Goal: Task Accomplishment & Management: Manage account settings

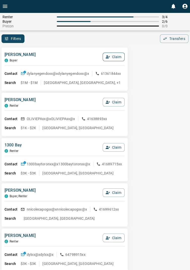
click at [116, 54] on button "Claim" at bounding box center [114, 57] width 22 height 9
click at [110, 55] on button "Confirm Claim" at bounding box center [107, 57] width 36 height 9
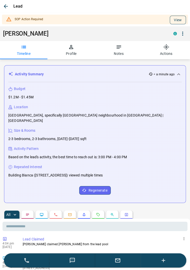
click at [181, 17] on button "View" at bounding box center [178, 20] width 16 height 9
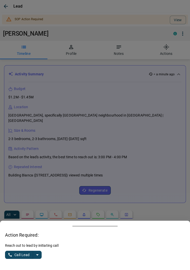
click at [40, 255] on icon "split button" at bounding box center [37, 255] width 6 height 6
click at [29, 244] on li "Log Manual Call" at bounding box center [23, 245] width 31 height 8
click at [12, 253] on button "Log Manual Call" at bounding box center [21, 255] width 33 height 8
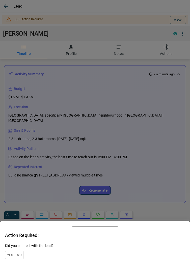
click at [9, 253] on button "Yes" at bounding box center [10, 255] width 10 height 8
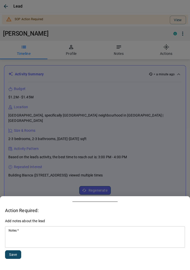
click at [27, 237] on textarea "Notes   *" at bounding box center [95, 236] width 173 height 17
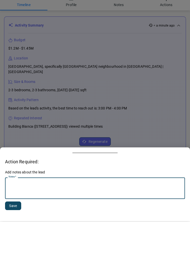
scroll to position [58, 0]
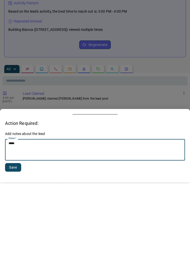
click at [139, 178] on div at bounding box center [95, 135] width 190 height 270
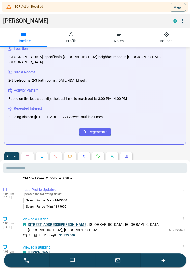
scroll to position [39, 0]
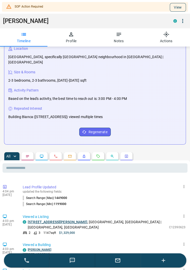
click at [178, 4] on button "View" at bounding box center [178, 7] width 16 height 9
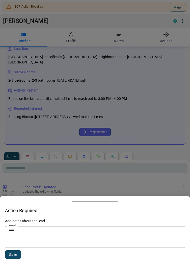
click at [42, 232] on textarea "*****" at bounding box center [95, 236] width 173 height 17
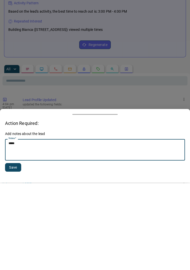
scroll to position [117, 0]
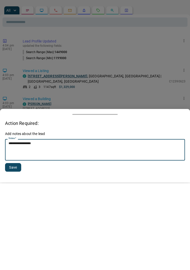
type textarea "**********"
click at [9, 251] on button "Save" at bounding box center [13, 254] width 16 height 9
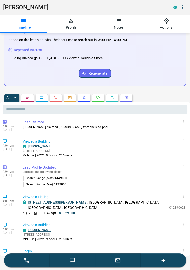
scroll to position [0, 0]
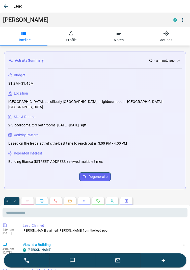
click at [5, 6] on icon "button" at bounding box center [6, 6] width 4 height 4
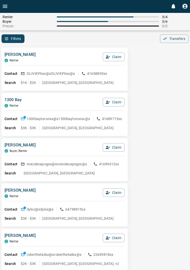
click at [6, 6] on icon "Open drawer" at bounding box center [5, 6] width 6 height 6
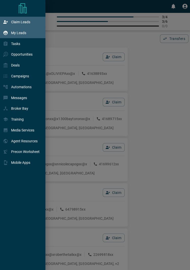
click at [26, 33] on p "My Leads" at bounding box center [18, 33] width 15 height 4
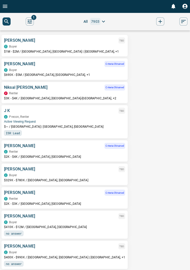
click at [25, 43] on div "[PERSON_NAME] TBD C Buyer $1M - $2M / [GEOGRAPHIC_DATA], [GEOGRAPHIC_DATA] | Ce…" at bounding box center [64, 45] width 121 height 16
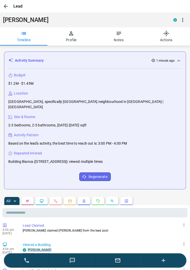
click at [118, 267] on div at bounding box center [95, 135] width 190 height 270
click at [121, 262] on icon "button" at bounding box center [118, 260] width 6 height 6
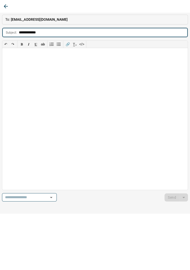
type input "**********"
click at [19, 58] on div at bounding box center [95, 119] width 186 height 142
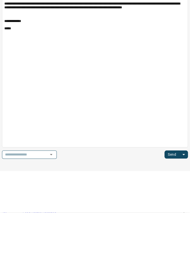
click at [173, 210] on button "Send" at bounding box center [172, 212] width 15 height 8
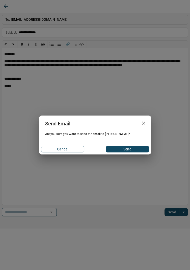
click at [139, 147] on button "Send" at bounding box center [127, 149] width 43 height 7
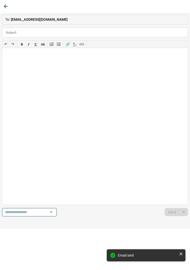
click at [8, 8] on icon "button" at bounding box center [6, 6] width 6 height 6
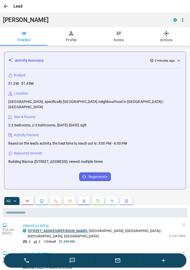
click at [164, 263] on icon "button" at bounding box center [164, 260] width 6 height 6
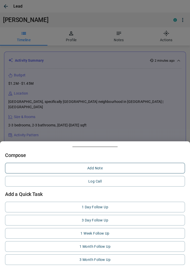
click at [98, 169] on button "Add Note" at bounding box center [95, 168] width 180 height 11
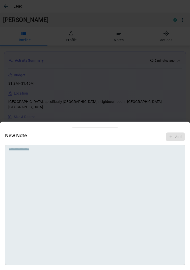
click at [69, 151] on textarea at bounding box center [95, 153] width 173 height 13
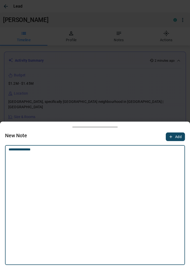
type textarea "**********"
click at [178, 134] on button "Add" at bounding box center [175, 136] width 19 height 9
